Goal: Transaction & Acquisition: Purchase product/service

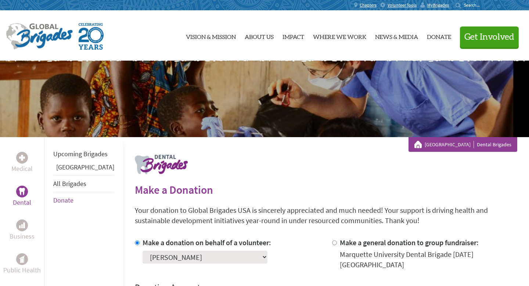
click at [242, 190] on h2 "Make a Donation" at bounding box center [326, 189] width 382 height 13
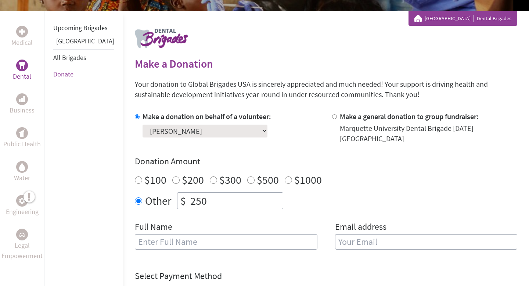
scroll to position [129, 0]
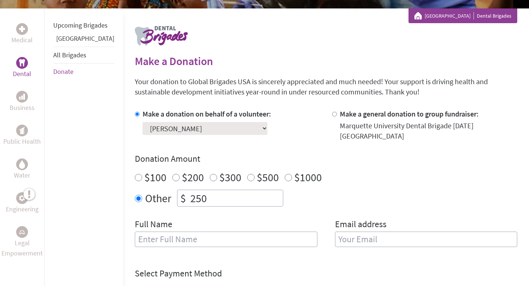
click at [210, 195] on input "250" at bounding box center [236, 198] width 94 height 16
type input "251.26"
click at [191, 231] on input "text" at bounding box center [226, 238] width 183 height 15
type input "[PERSON_NAME]"
type input "[EMAIL_ADDRESS][PERSON_NAME][DOMAIN_NAME]"
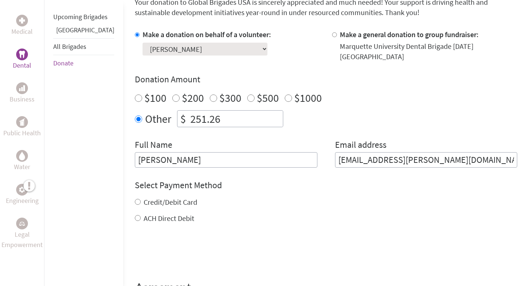
scroll to position [217, 0]
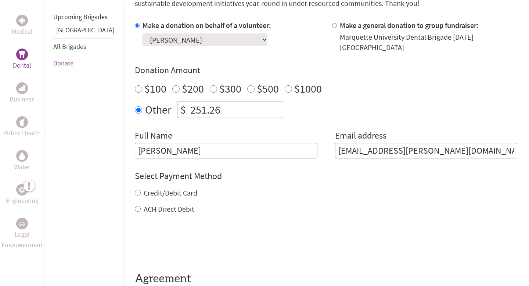
click at [135, 190] on input "Credit/Debit Card" at bounding box center [138, 193] width 6 height 6
radio input "true"
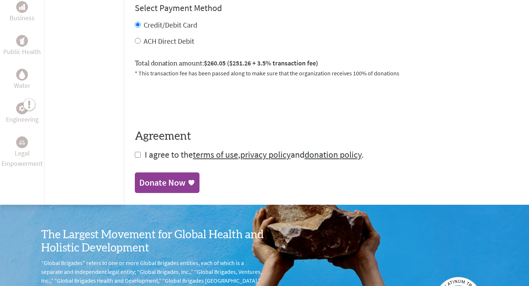
scroll to position [387, 0]
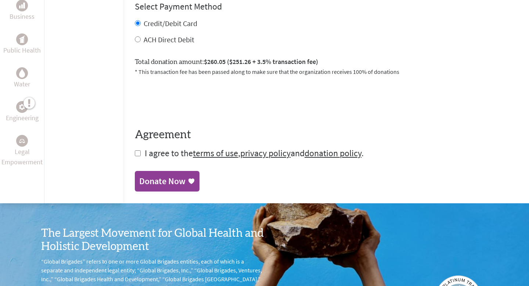
click at [135, 150] on input "checkbox" at bounding box center [138, 153] width 6 height 6
checkbox input "true"
click at [145, 176] on div "Donate Now" at bounding box center [162, 182] width 46 height 12
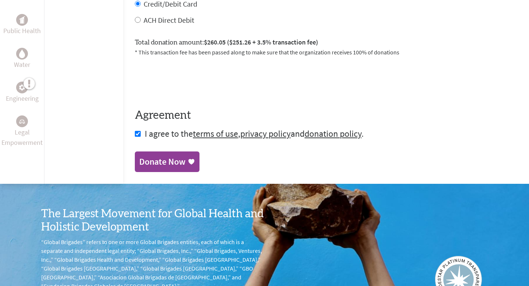
scroll to position [407, 0]
